Goal: Complete application form

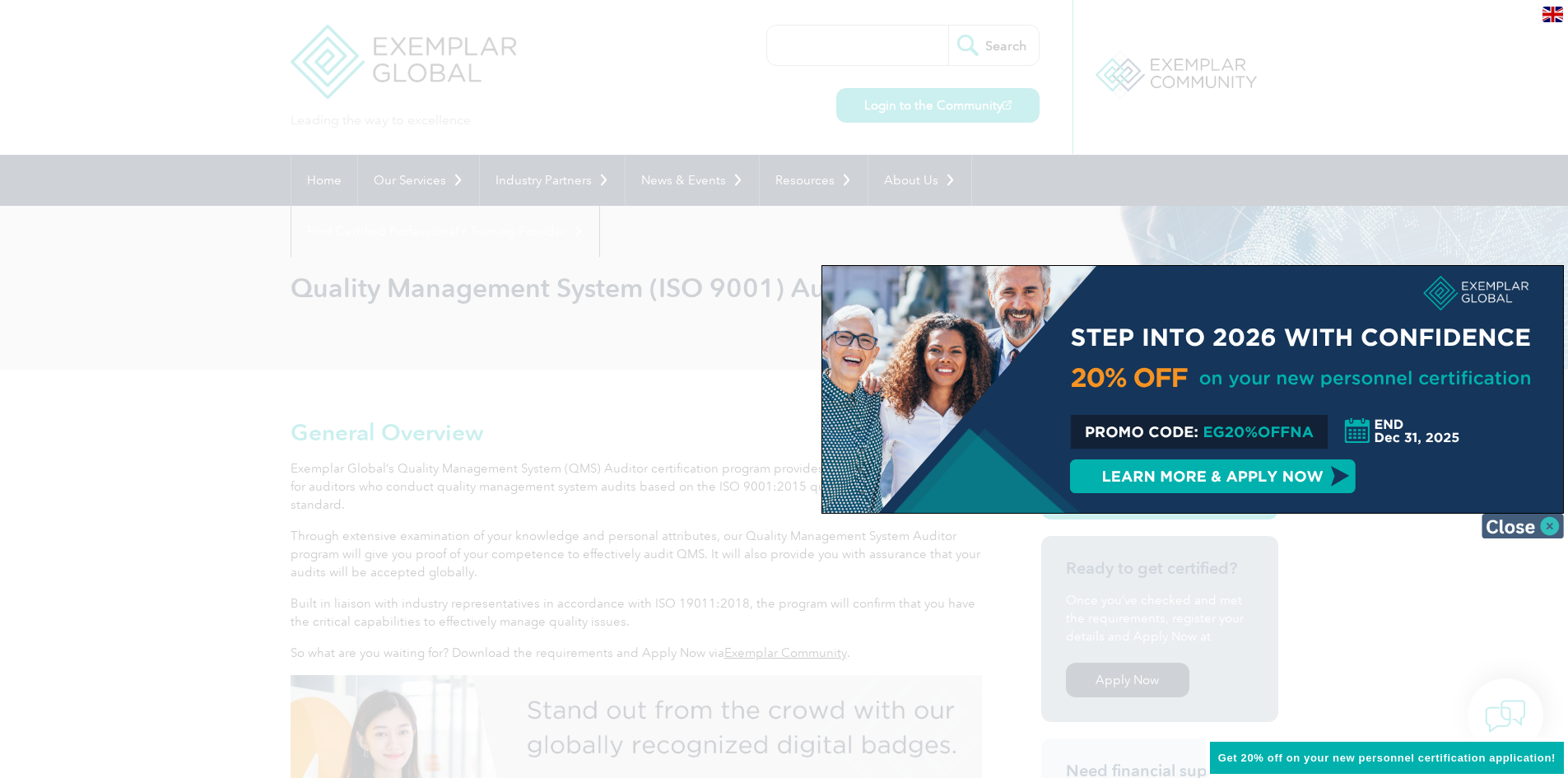
click at [1544, 532] on img at bounding box center [1522, 526] width 82 height 24
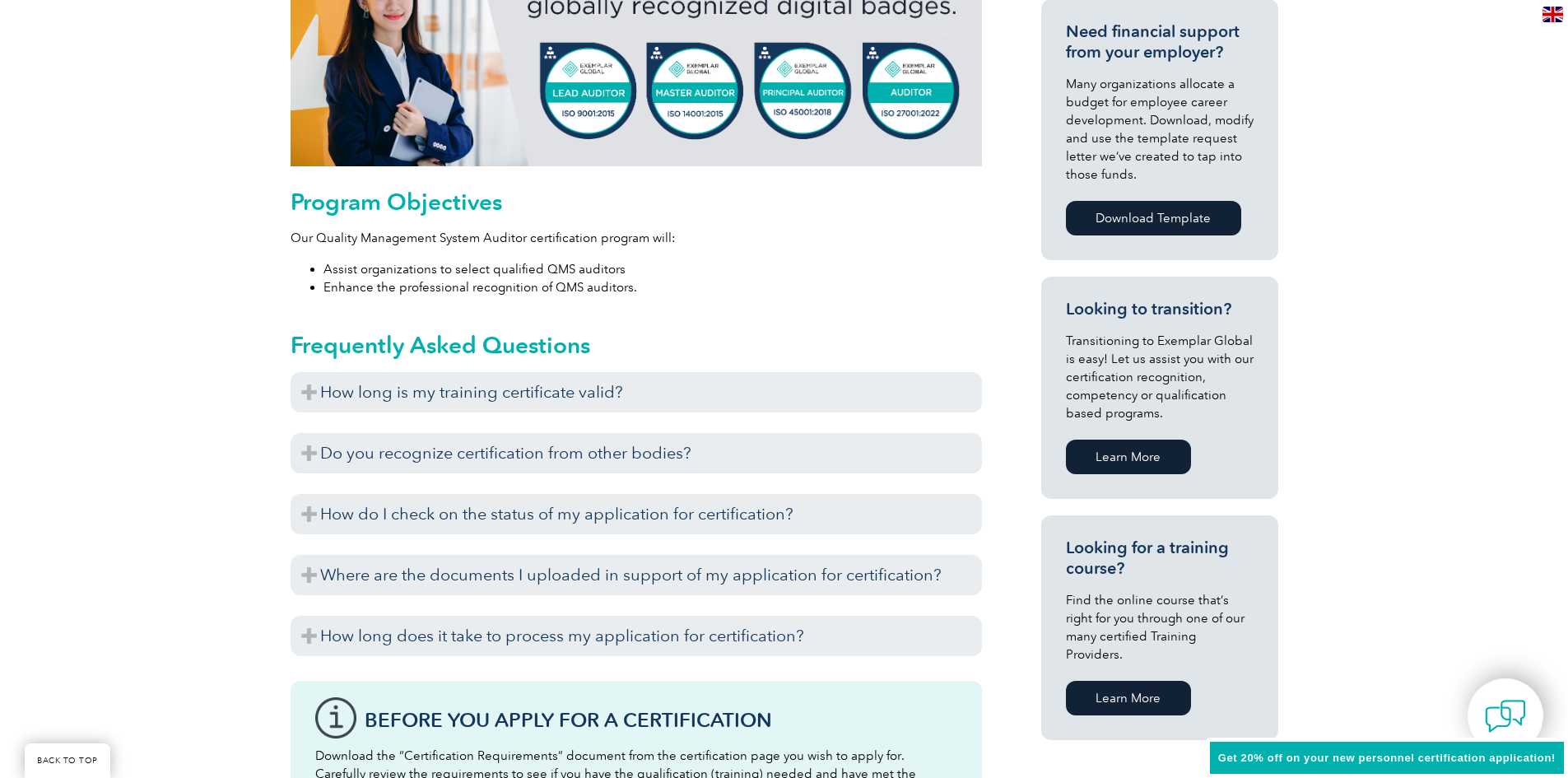
scroll to position [741, 0]
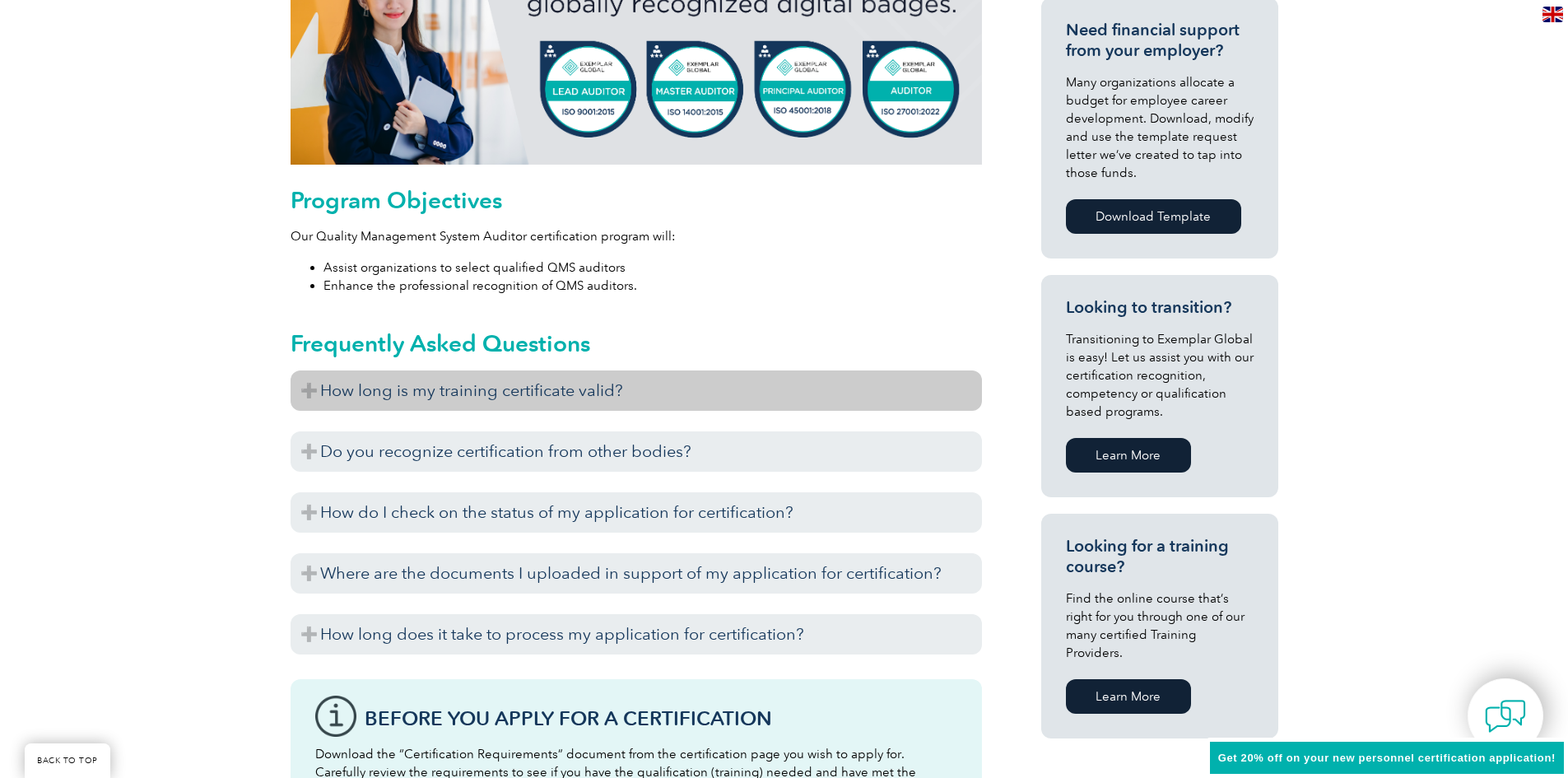
click at [306, 385] on h3 "How long is my training certificate valid?" at bounding box center [636, 390] width 691 height 41
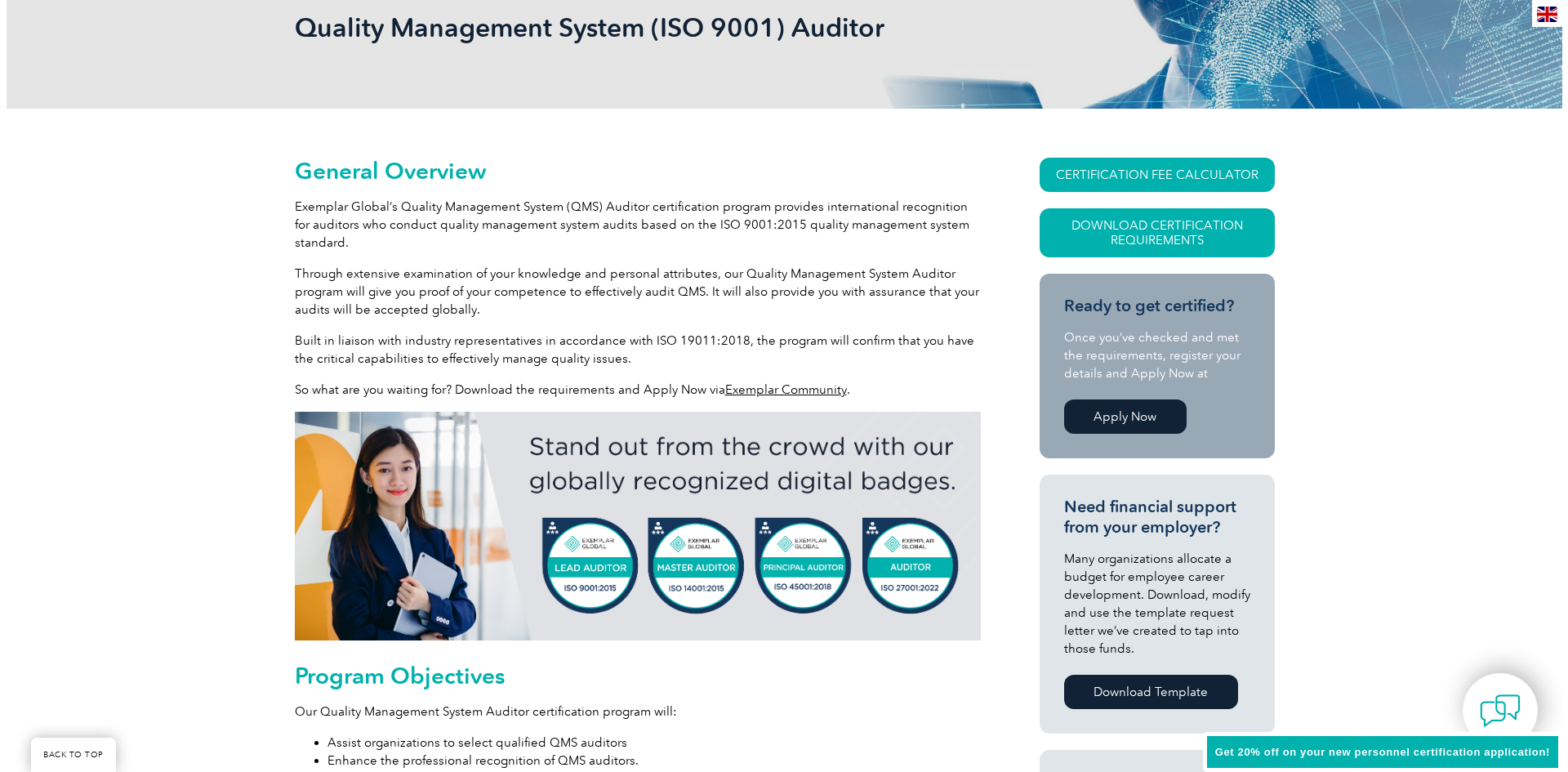
scroll to position [245, 0]
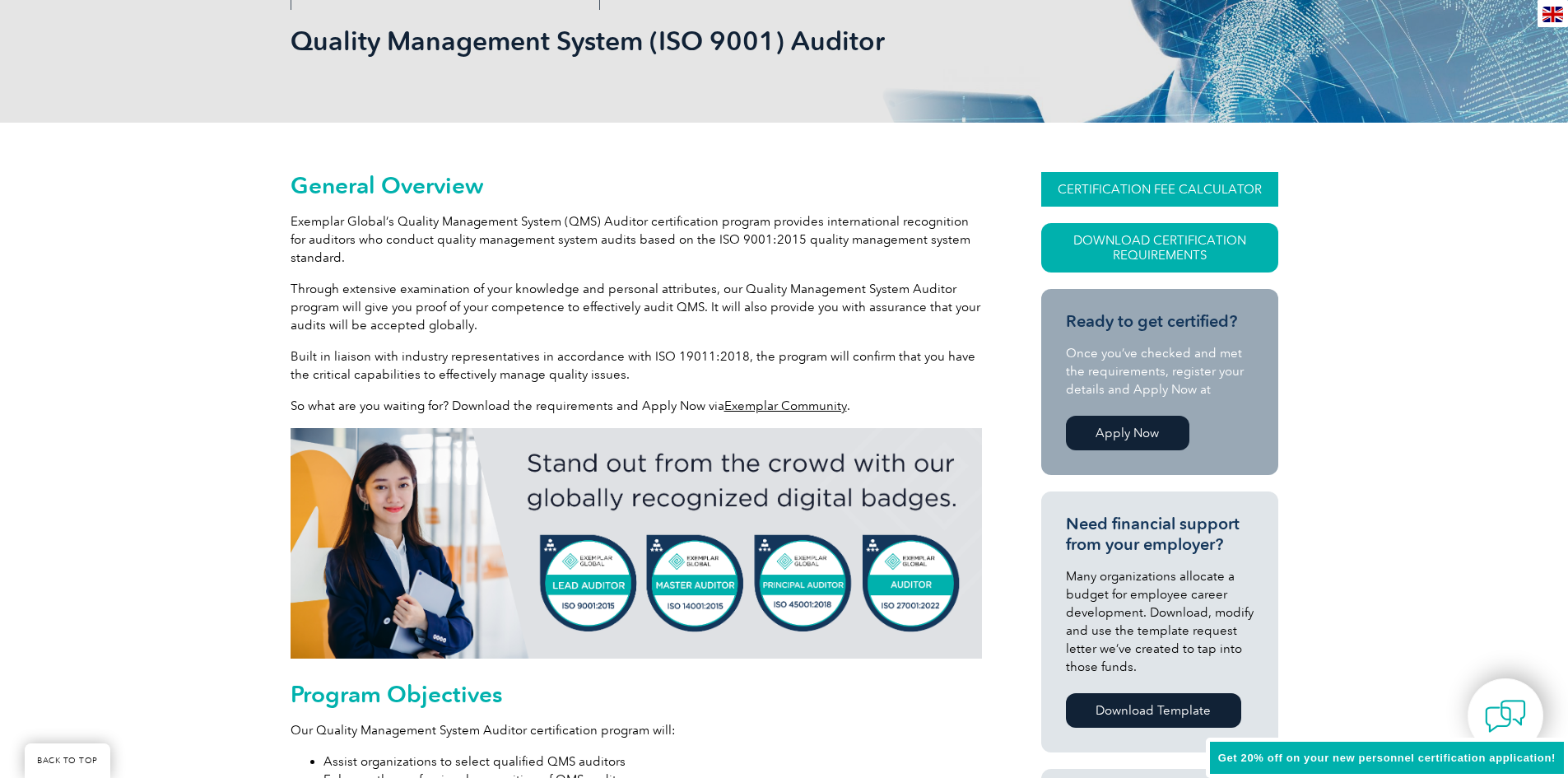
click at [1176, 188] on link "CERTIFICATION FEE CALCULATOR" at bounding box center [1160, 189] width 237 height 34
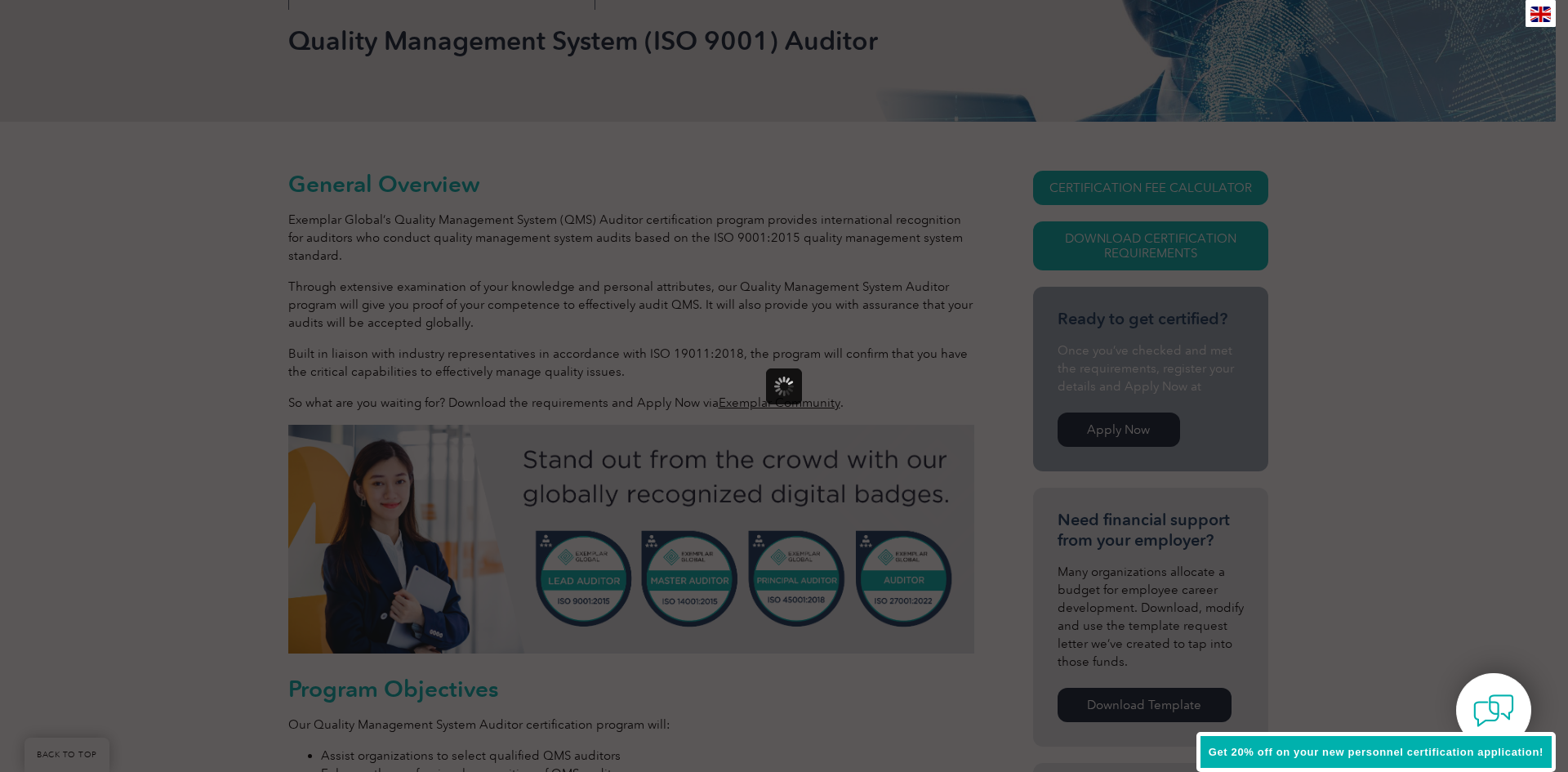
scroll to position [0, 0]
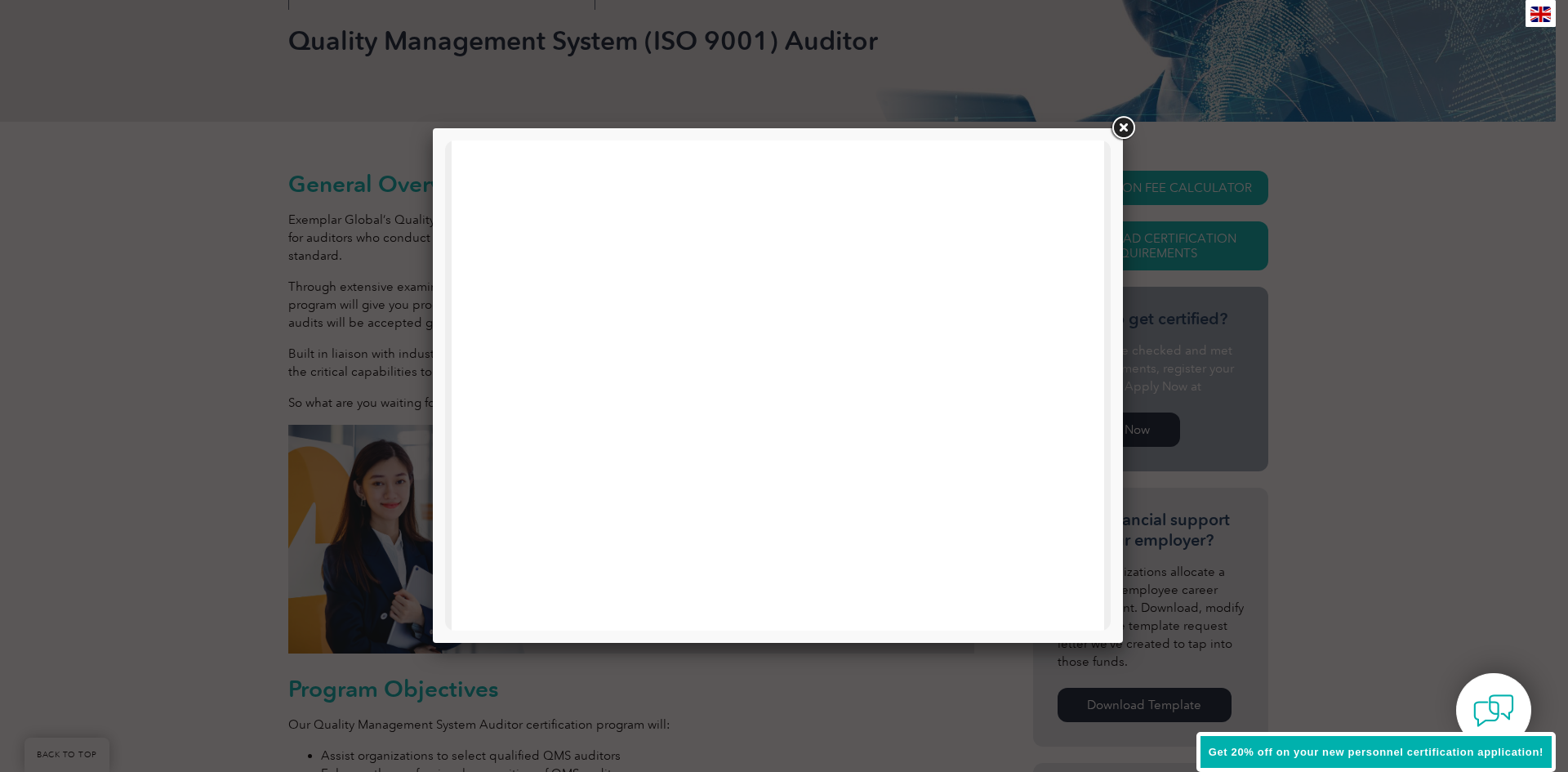
click at [1398, 258] on div at bounding box center [784, 386] width 1568 height 772
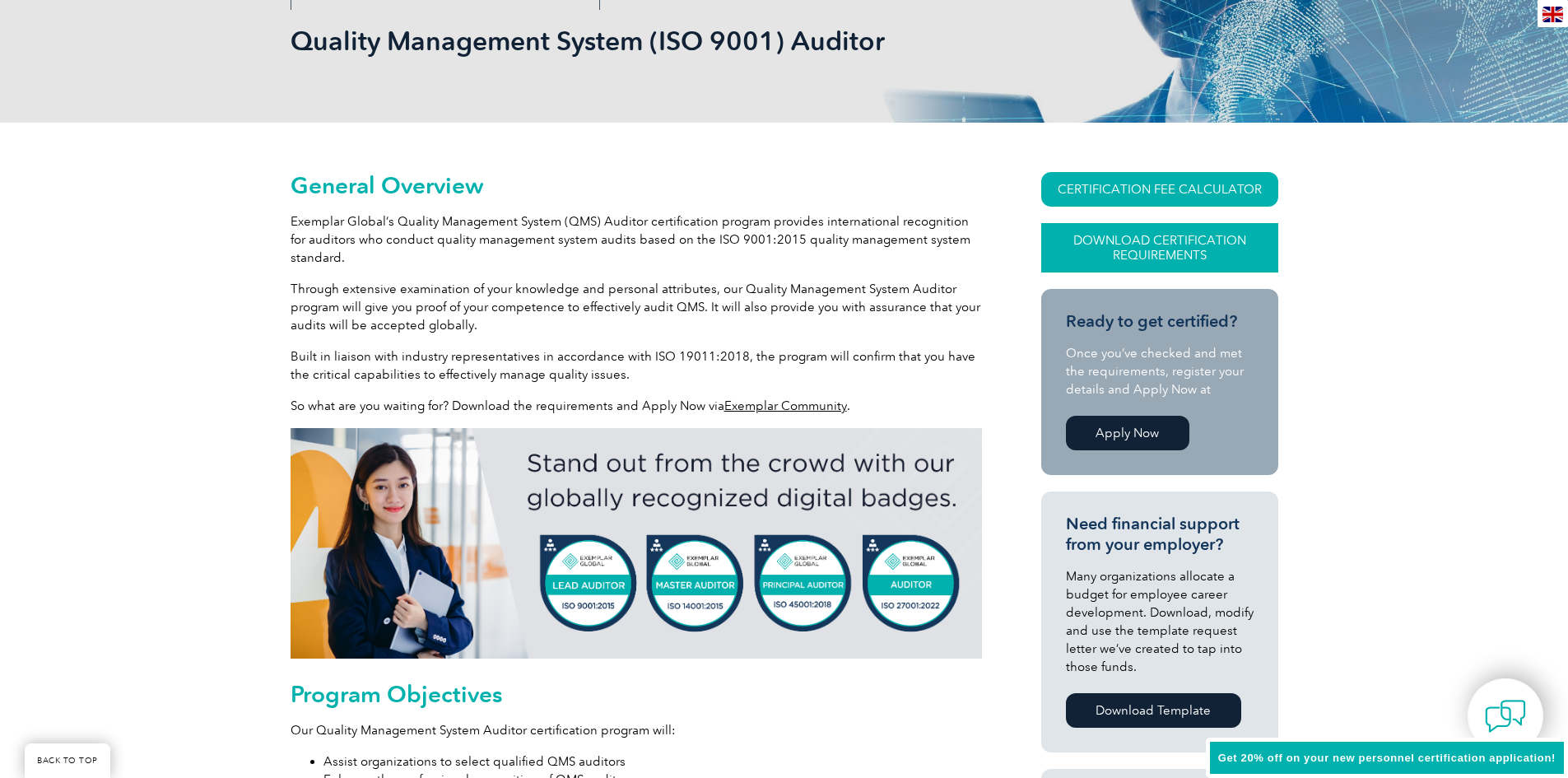
click at [1151, 251] on link "Download Certification Requirements" at bounding box center [1160, 247] width 237 height 50
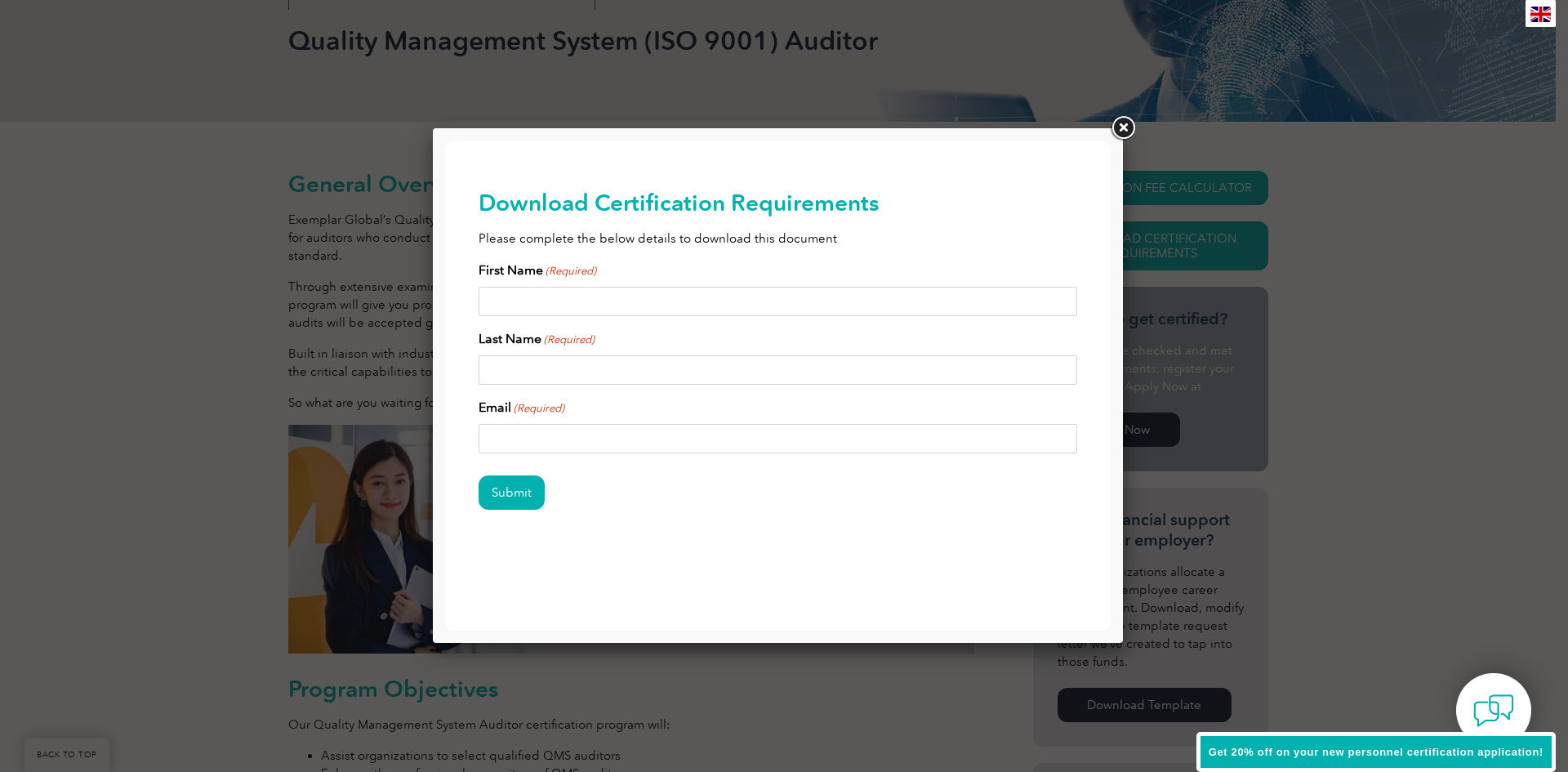
click at [639, 291] on input "First Name (Required)" at bounding box center [779, 301] width 600 height 30
type input "[PERSON_NAME]"
click at [559, 374] on input "Last Name (Required)" at bounding box center [779, 370] width 600 height 30
type input "[PERSON_NAME]"
click at [544, 438] on input "Email (Required)" at bounding box center [779, 438] width 600 height 30
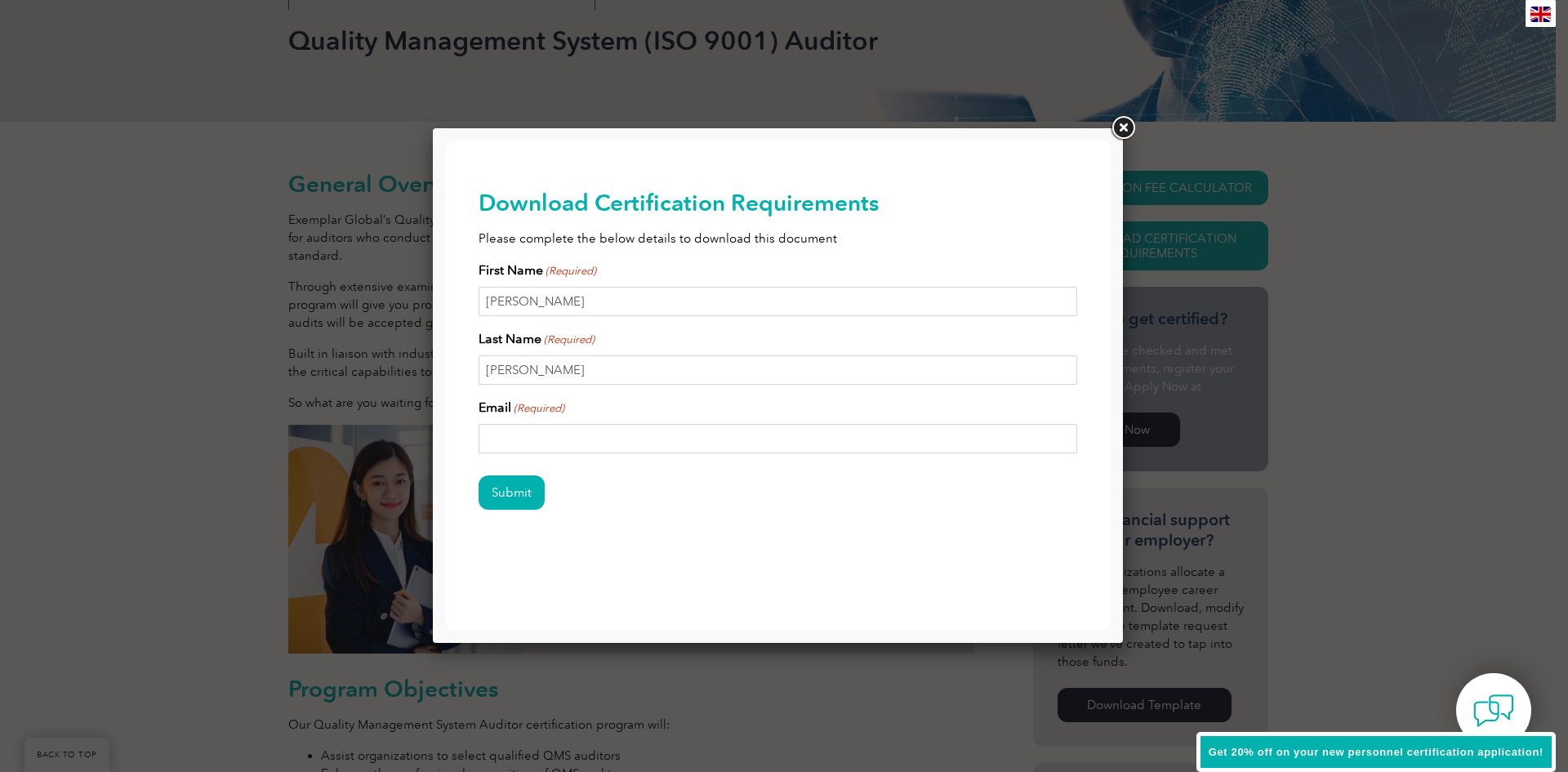
type input "[EMAIL_ADDRESS][DOMAIN_NAME]"
click at [496, 484] on input "Submit" at bounding box center [512, 492] width 66 height 34
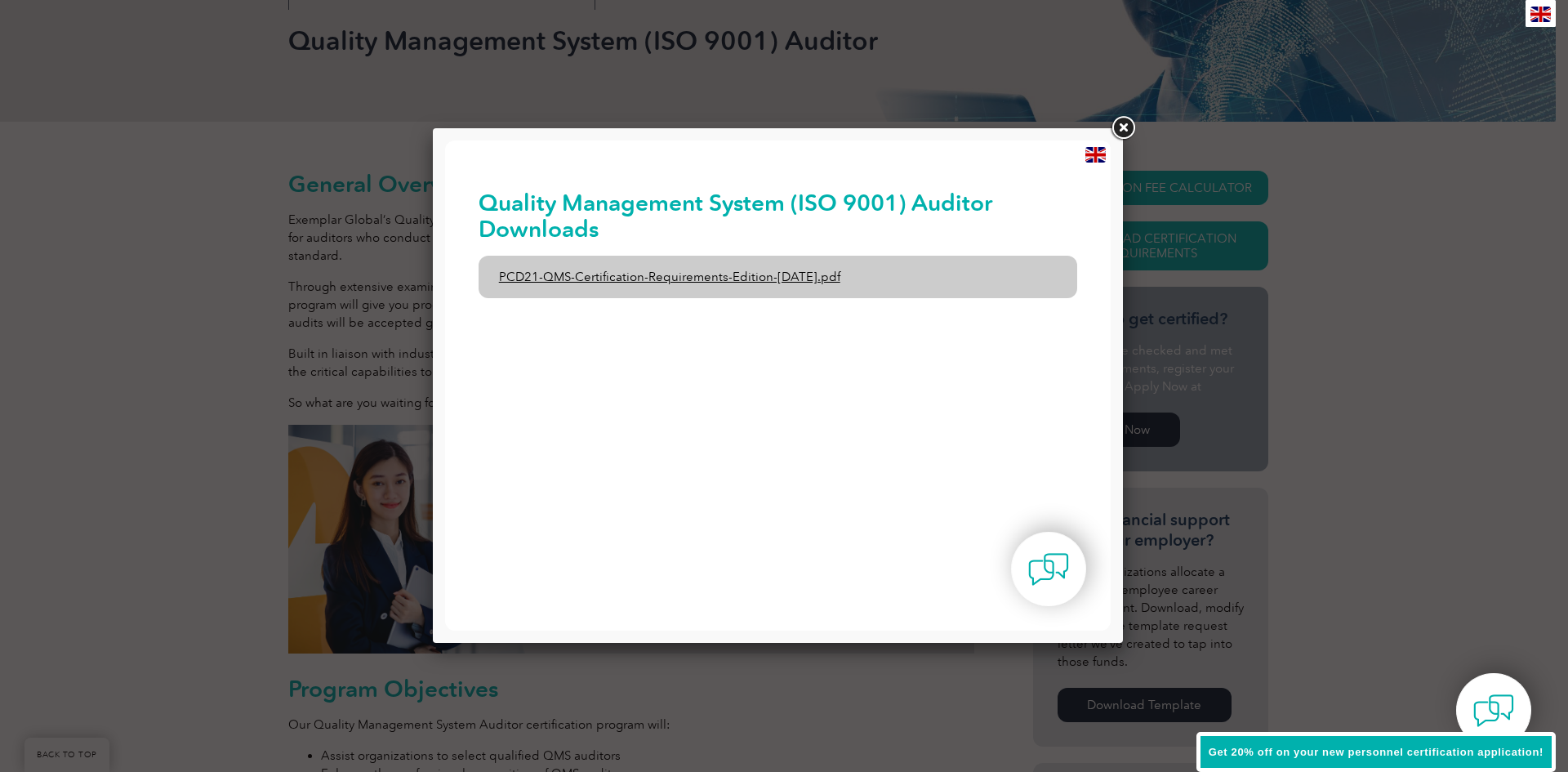
click at [641, 278] on link "PCD21-QMS-Certification-Requirements-Edition-[DATE].pdf" at bounding box center [779, 276] width 600 height 42
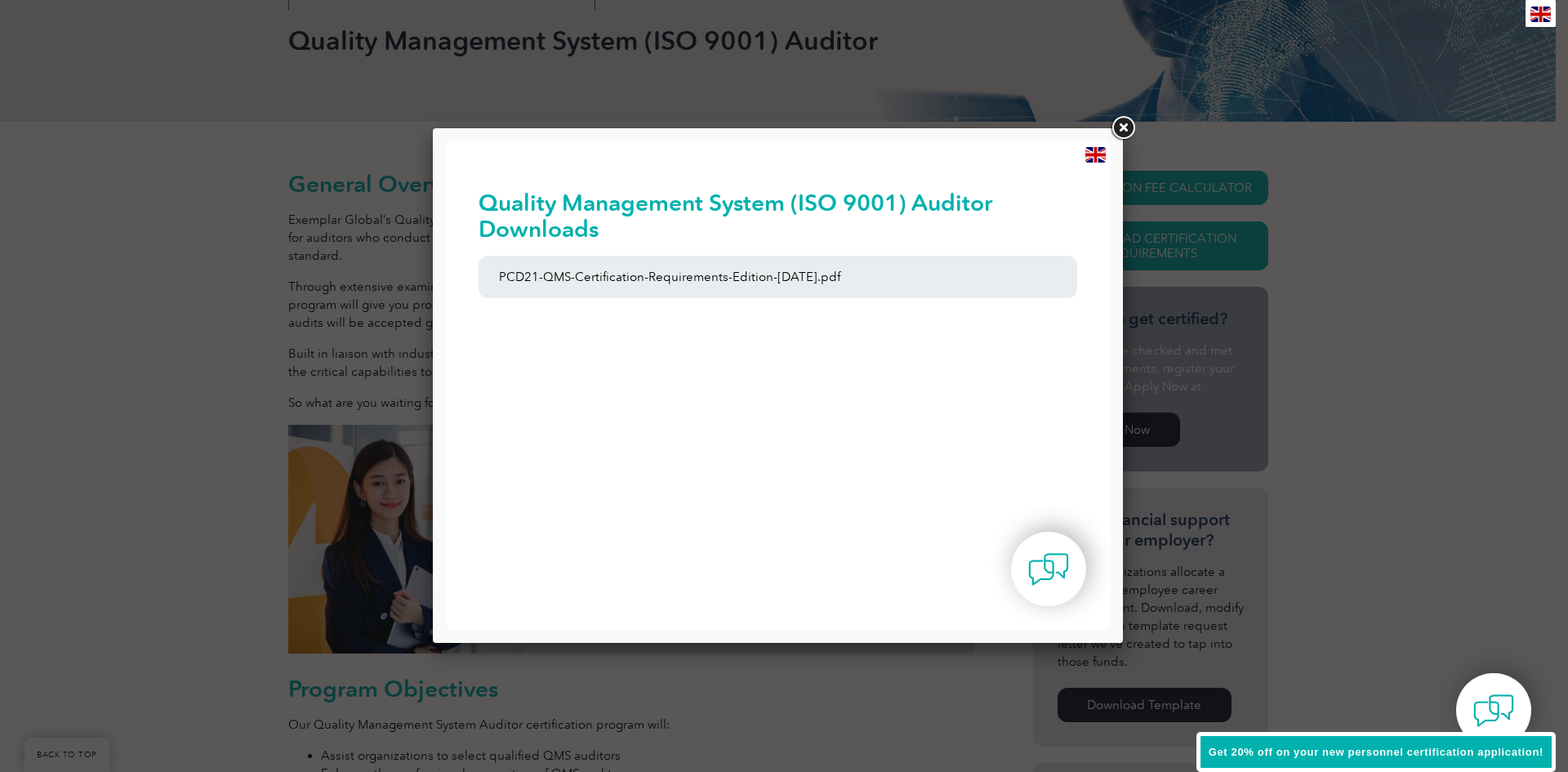
click at [1122, 127] on link at bounding box center [1123, 127] width 30 height 30
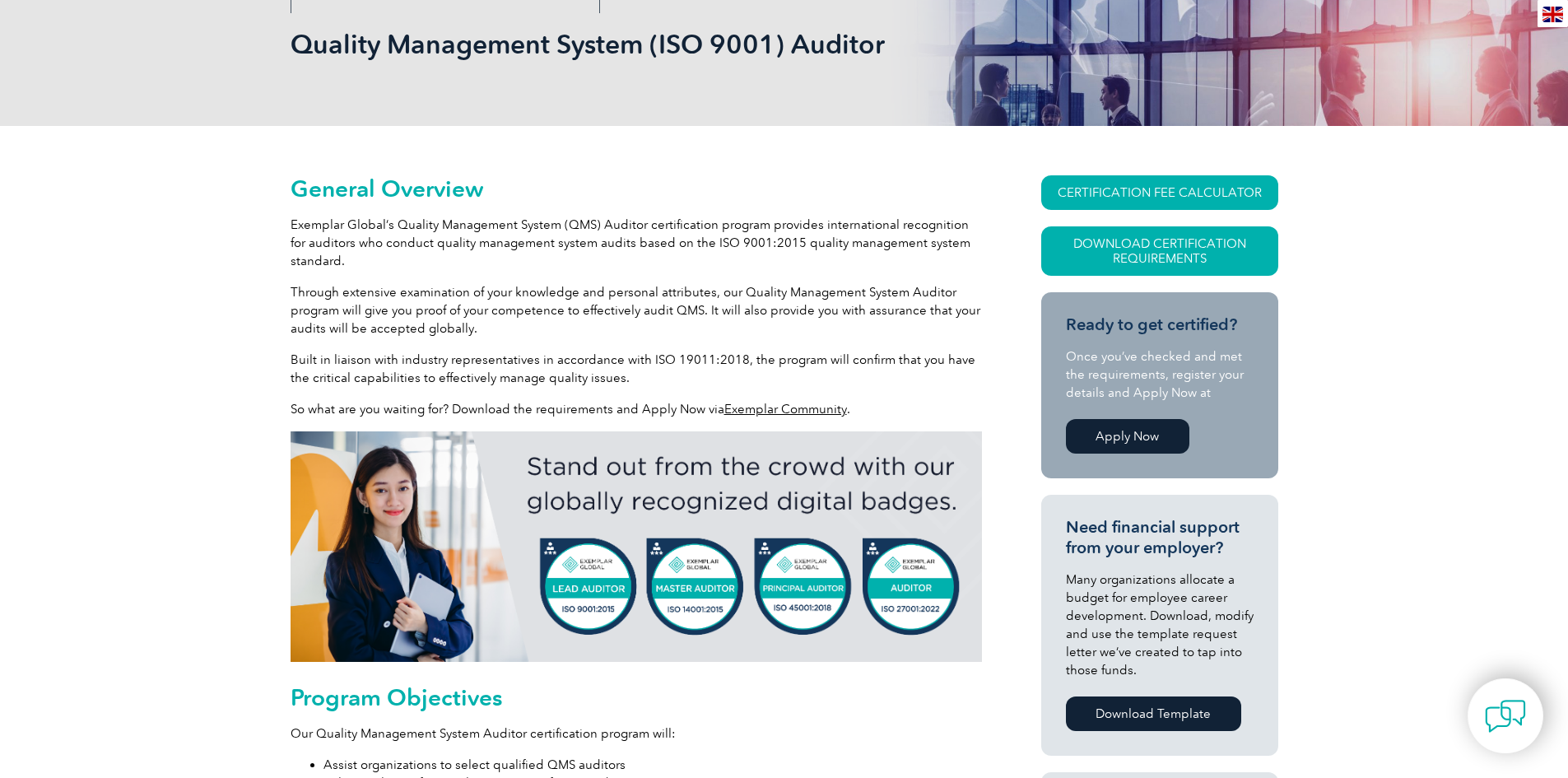
scroll to position [247, 0]
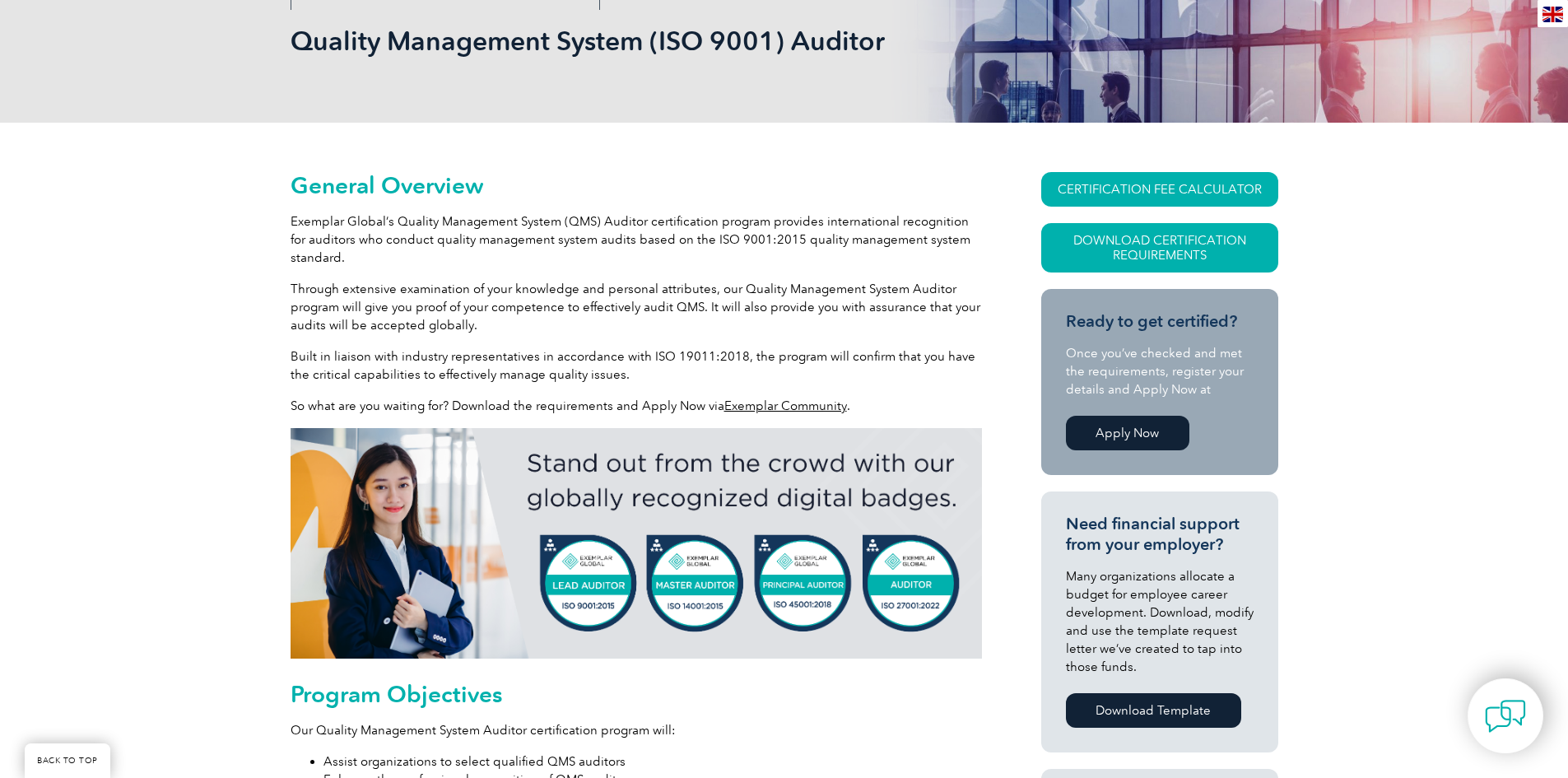
click at [1151, 432] on link "Apply Now" at bounding box center [1127, 432] width 123 height 34
